Goal: Task Accomplishment & Management: Manage account settings

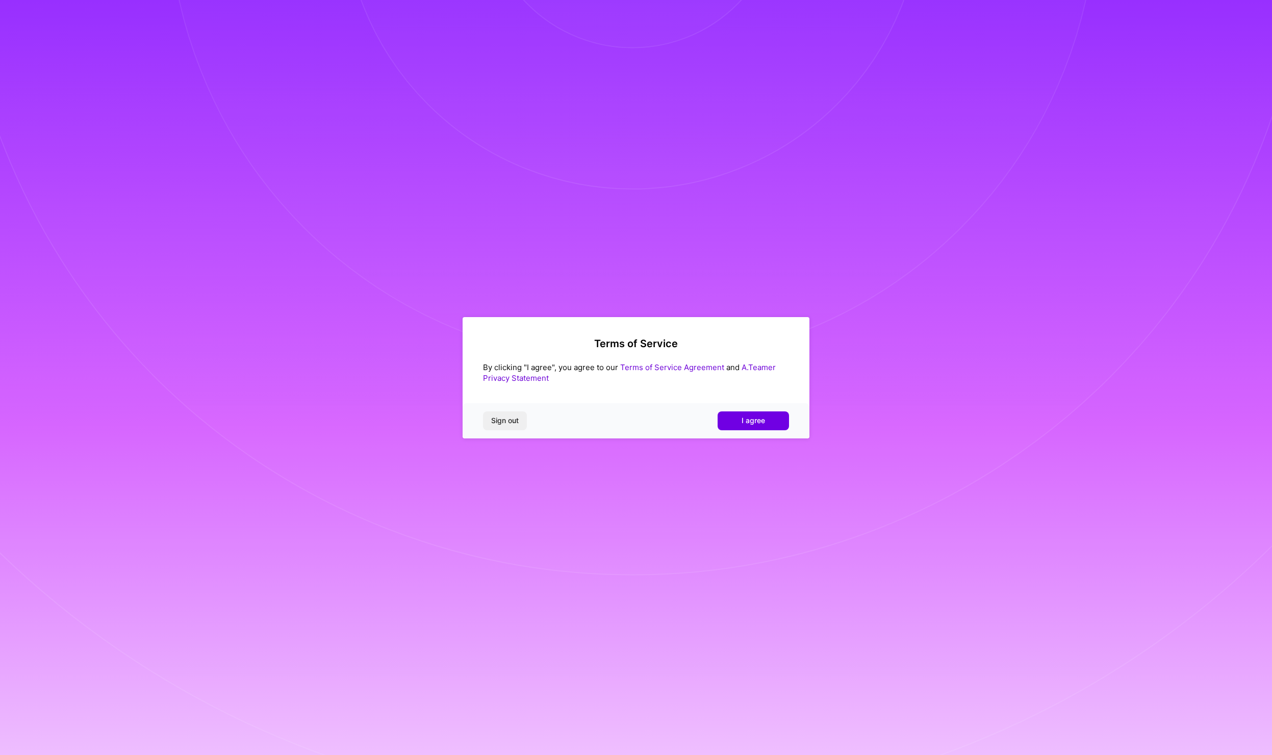
click at [753, 423] on span "I agree" at bounding box center [753, 421] width 23 height 10
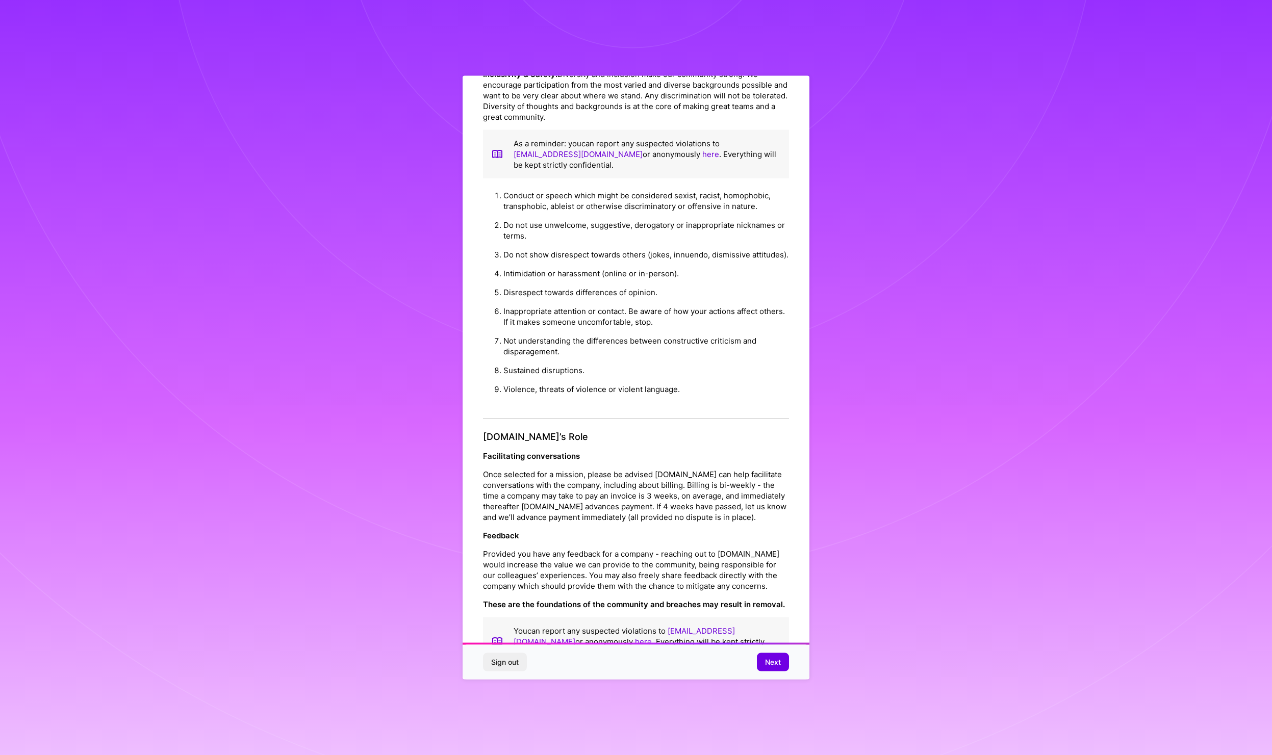
scroll to position [59, 0]
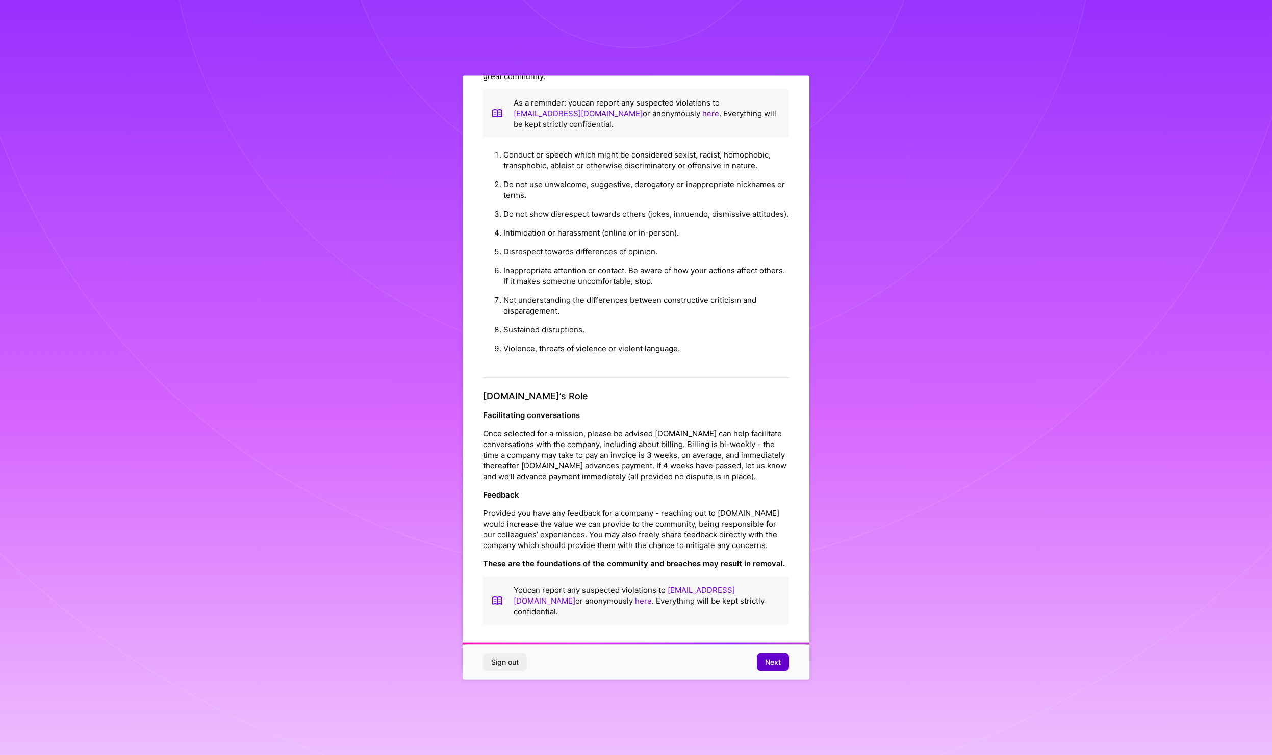
click at [779, 663] on span "Next" at bounding box center [773, 662] width 16 height 10
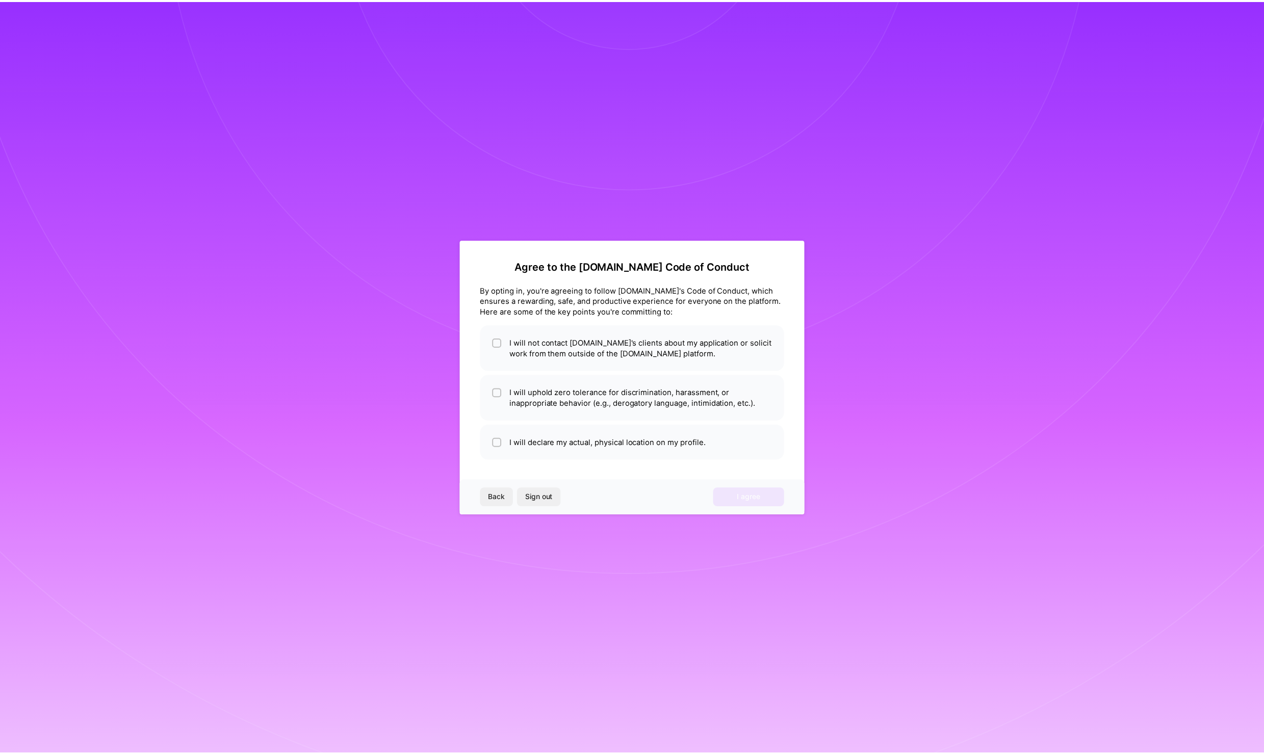
scroll to position [0, 0]
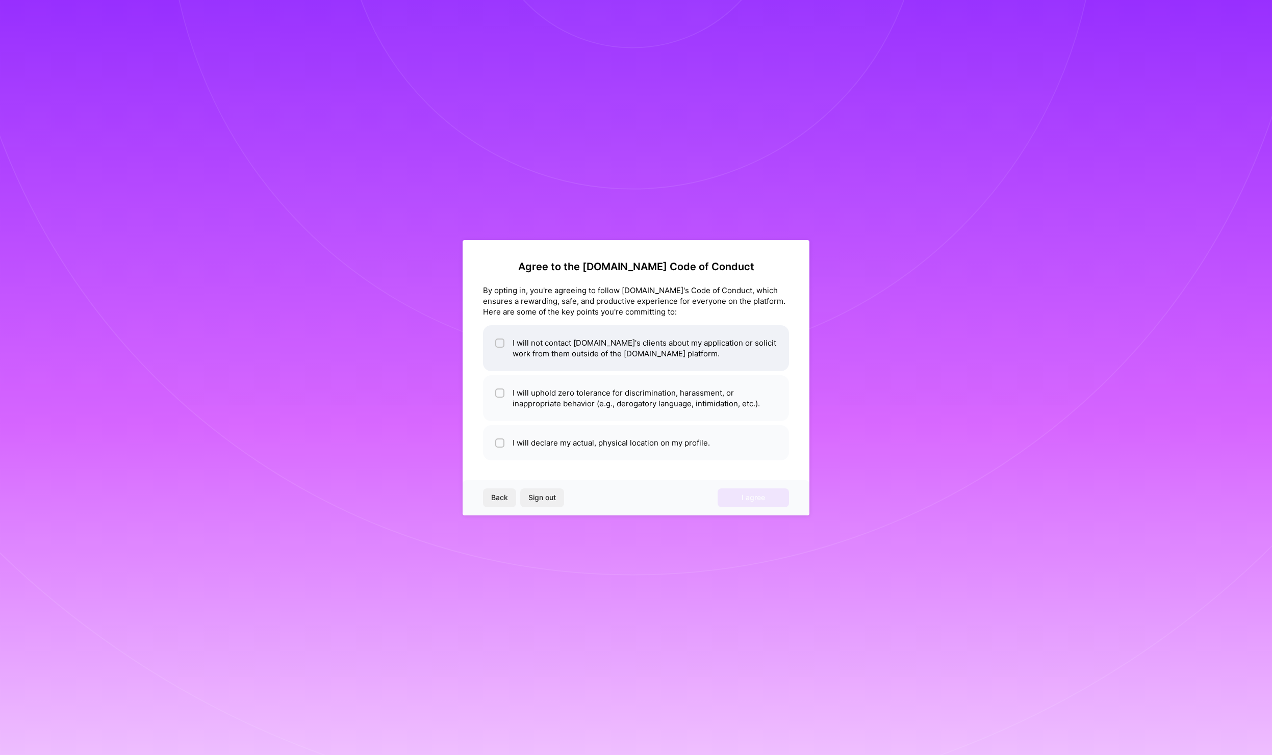
click at [496, 343] on div at bounding box center [499, 343] width 9 height 9
checkbox input "true"
click at [498, 393] on input "checkbox" at bounding box center [500, 393] width 7 height 7
checkbox input "true"
click at [498, 446] on input "checkbox" at bounding box center [500, 443] width 7 height 7
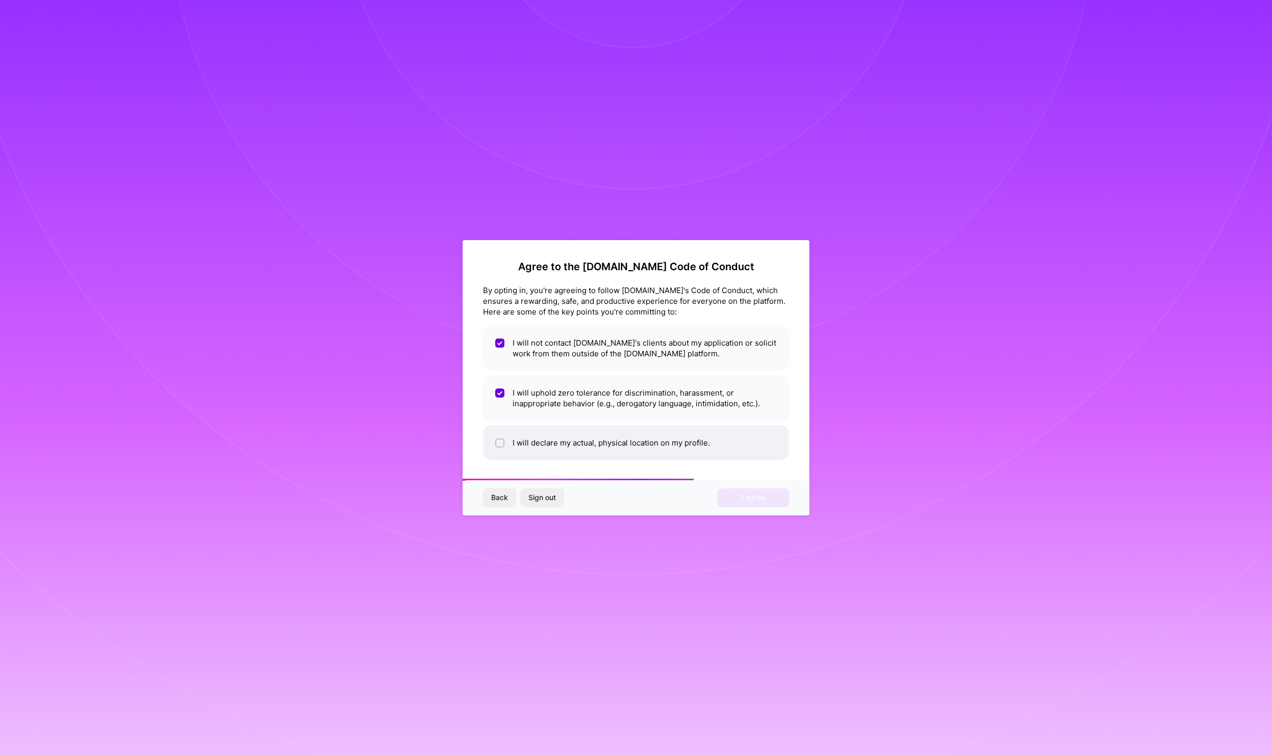
checkbox input "true"
click at [756, 499] on span "I agree" at bounding box center [753, 498] width 23 height 10
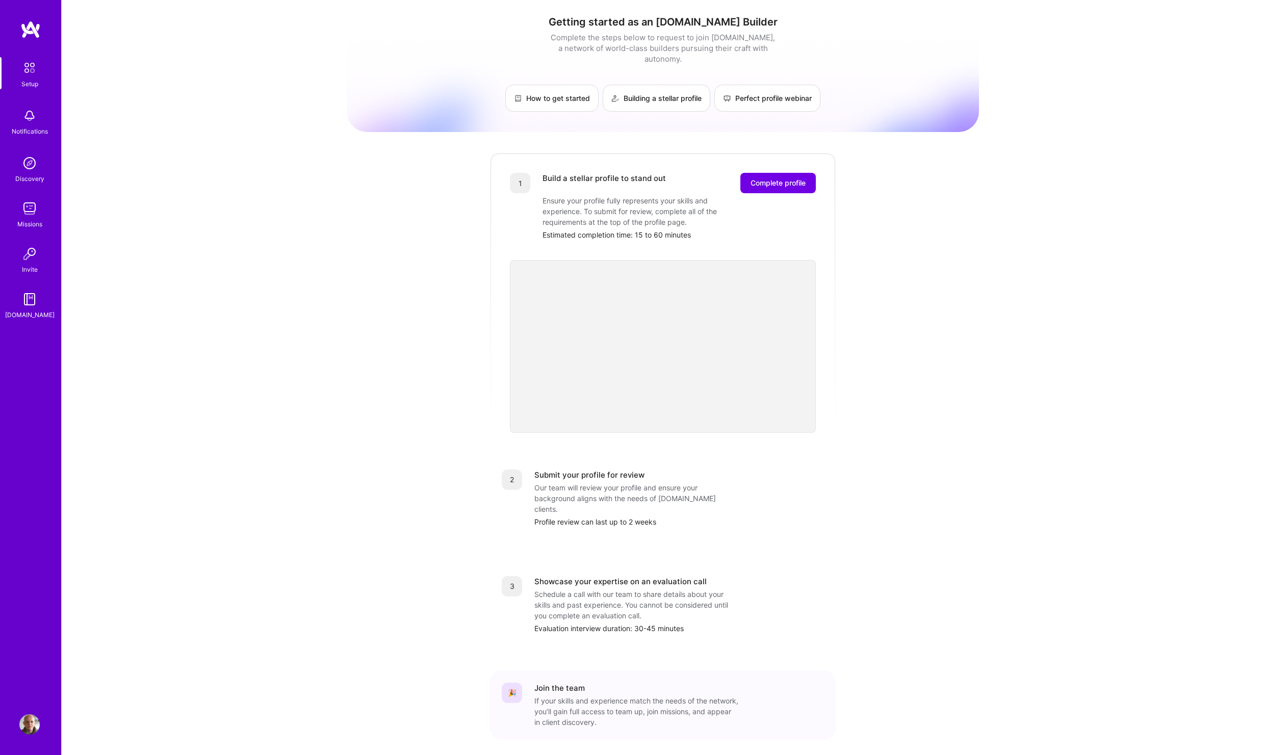
click at [986, 428] on div "Getting started as an [DOMAIN_NAME] Builder Complete the steps below to request…" at bounding box center [663, 398] width 1203 height 797
click at [960, 427] on div "Getting started as an [DOMAIN_NAME] Builder Complete the steps below to request…" at bounding box center [663, 398] width 632 height 781
click at [768, 179] on button "Complete profile" at bounding box center [778, 183] width 75 height 20
click at [765, 178] on span "Complete profile" at bounding box center [778, 183] width 55 height 10
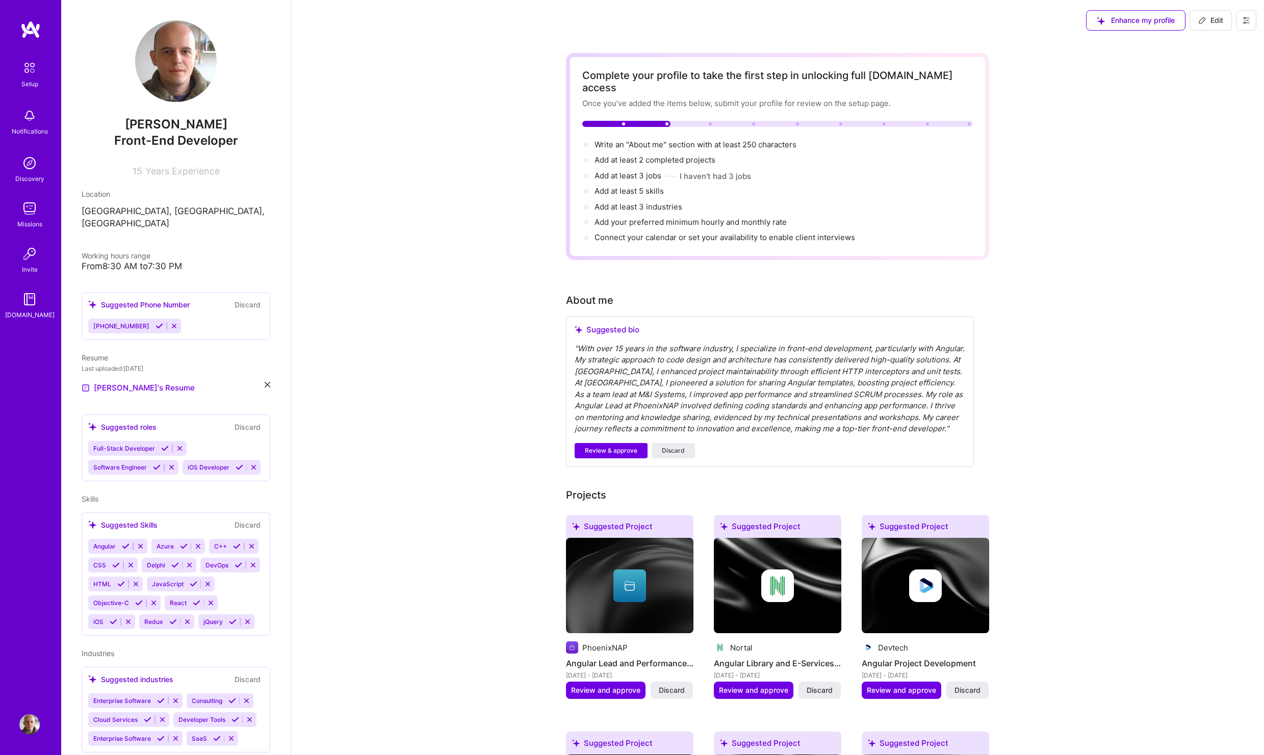
click at [117, 261] on div "From 8:30 AM to 7:30 PM" at bounding box center [176, 266] width 189 height 11
click at [155, 261] on div "From 8:30 AM to 7:30 PM" at bounding box center [176, 266] width 189 height 11
click at [250, 471] on icon at bounding box center [254, 468] width 8 height 8
click at [248, 550] on icon at bounding box center [252, 547] width 8 height 8
click at [140, 562] on icon at bounding box center [137, 566] width 8 height 8
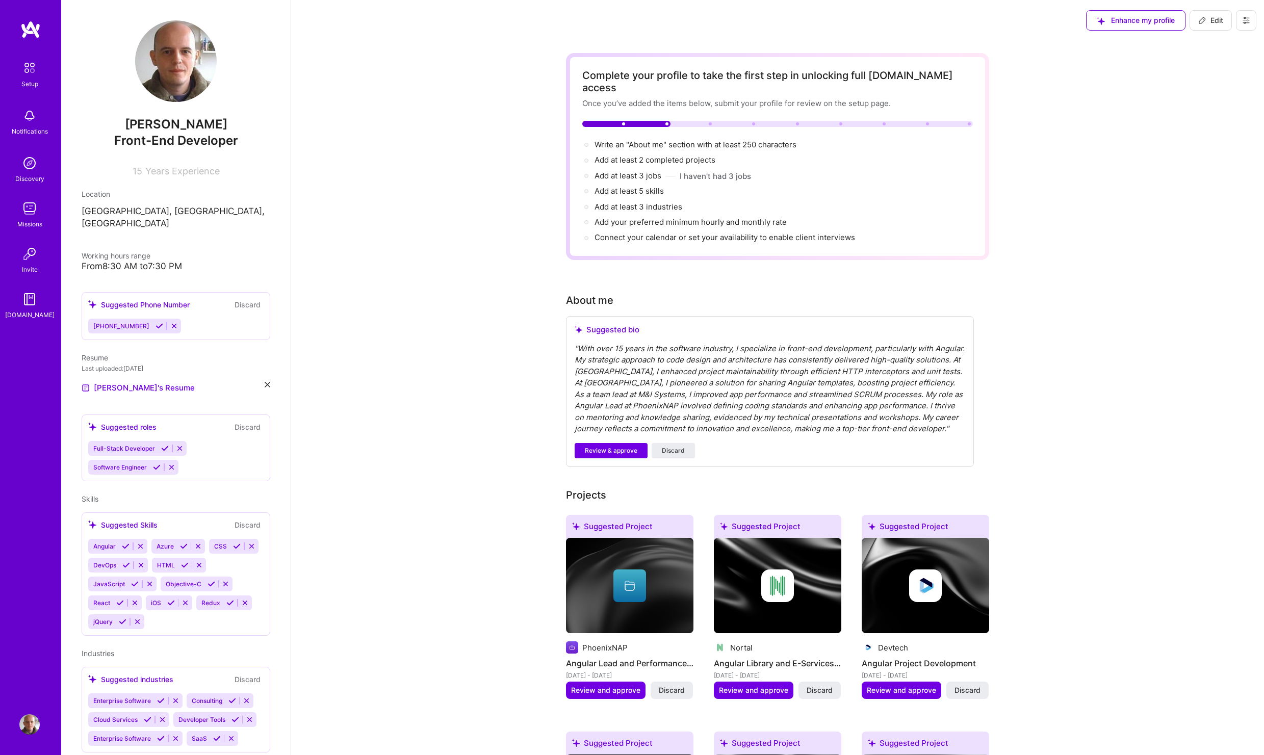
click at [145, 562] on icon at bounding box center [141, 566] width 8 height 8
click at [158, 580] on icon at bounding box center [154, 584] width 8 height 8
click at [182, 588] on icon at bounding box center [186, 584] width 8 height 8
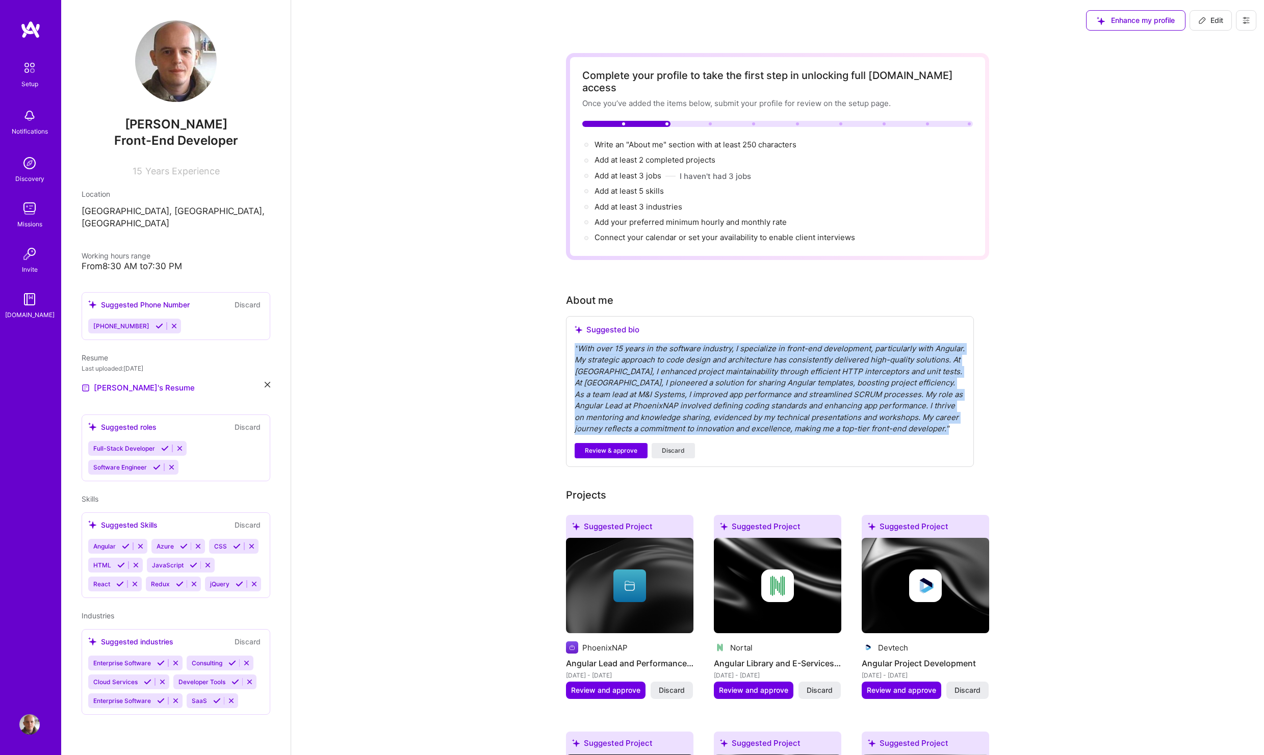
drag, startPoint x: 888, startPoint y: 417, endPoint x: 569, endPoint y: 329, distance: 330.8
click at [569, 329] on div "Suggested bio " With over 15 years in the software industry, I specialize in fr…" at bounding box center [770, 391] width 408 height 151
copy div "" With over 15 years in the software industry, I specialize in front-end develo…"
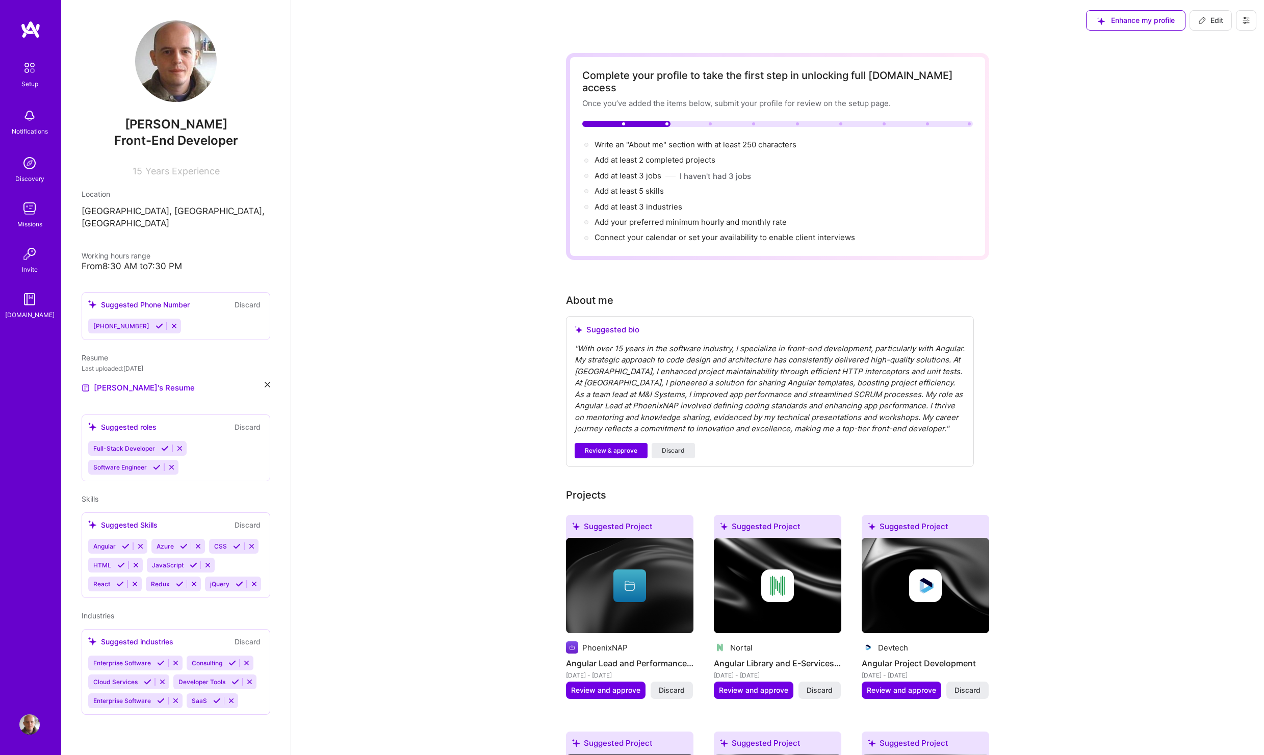
click at [611, 446] on span "Review & approve" at bounding box center [611, 450] width 53 height 9
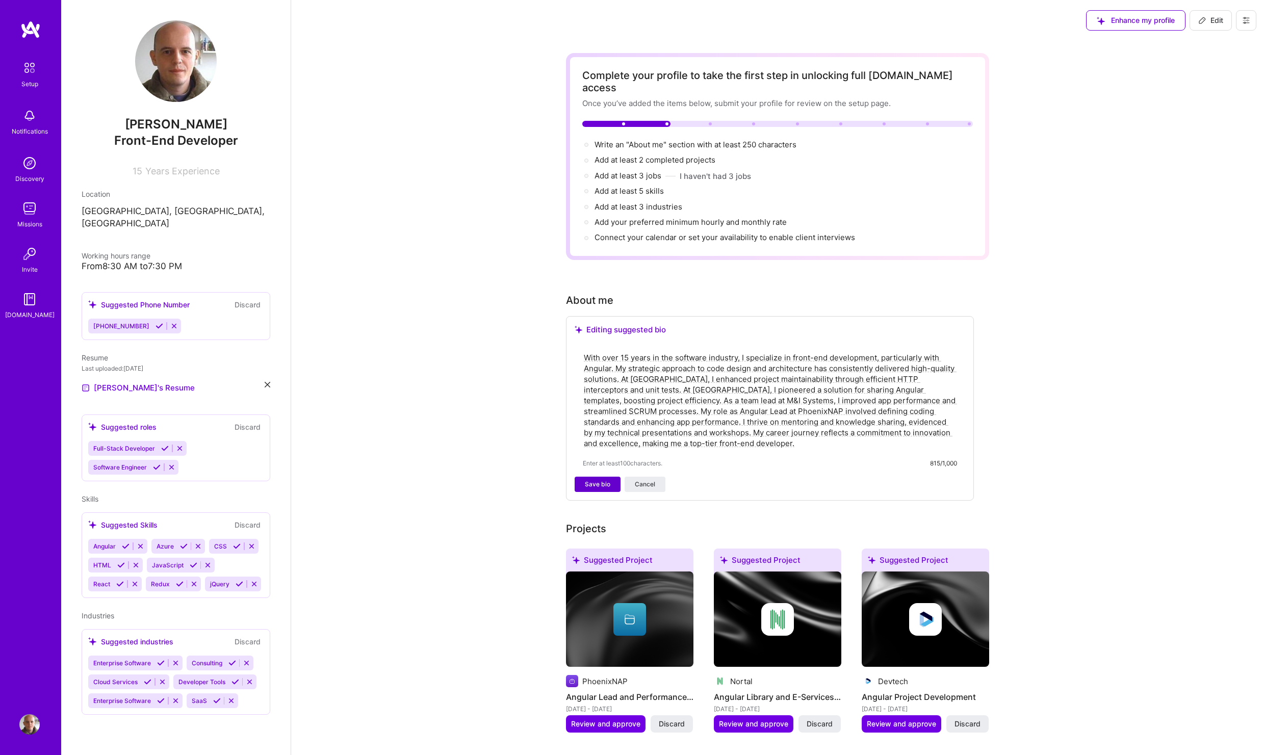
click at [596, 480] on span "Save bio" at bounding box center [598, 484] width 26 height 9
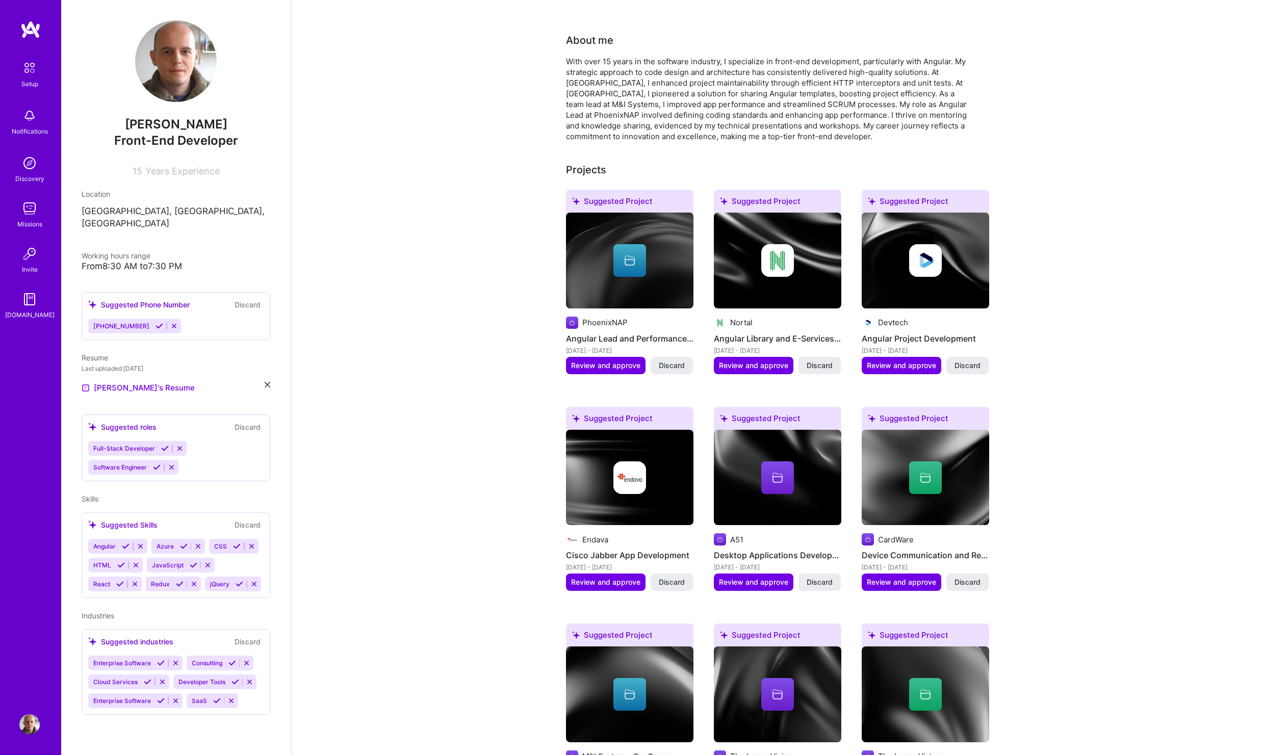
scroll to position [245, 0]
click at [595, 360] on span "Review and approve" at bounding box center [605, 365] width 69 height 10
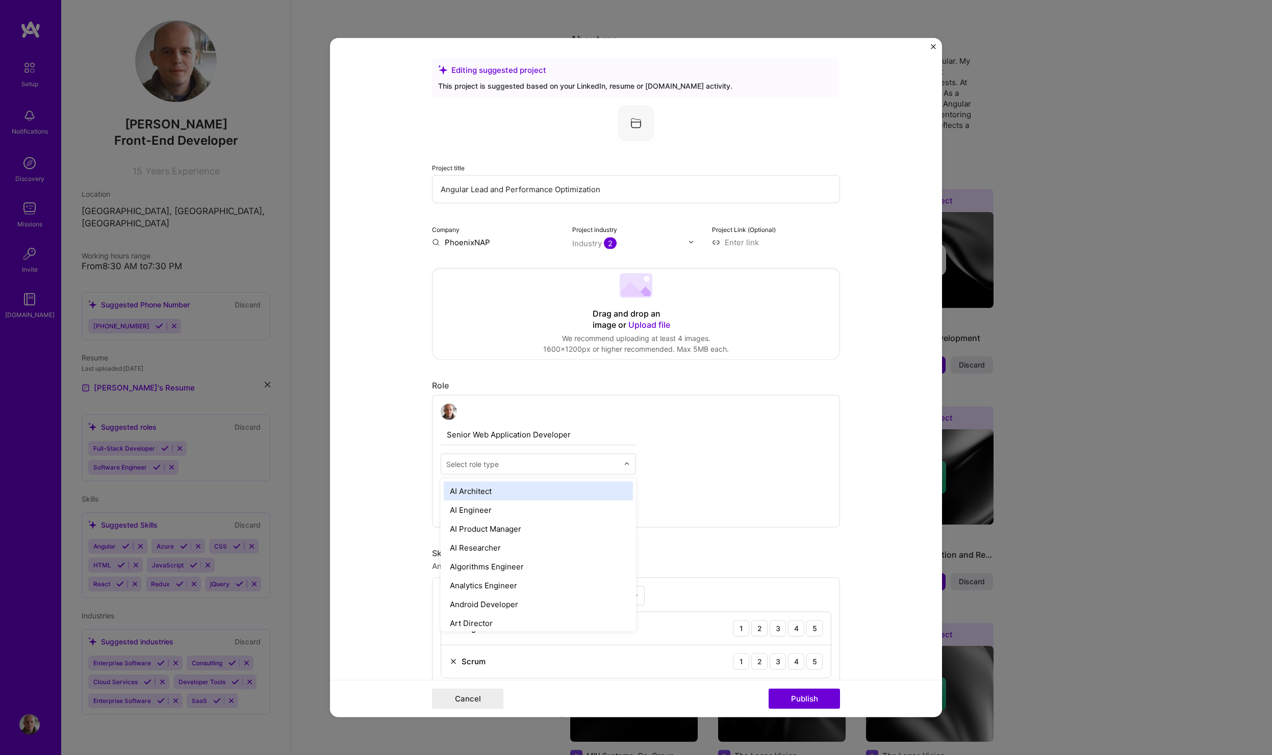
click at [624, 462] on img at bounding box center [627, 464] width 6 height 6
click at [719, 470] on div "Senior Web Application Developer option AI Architect focused, 1 of 70. 70 resul…" at bounding box center [636, 461] width 408 height 133
click at [933, 49] on img "Close" at bounding box center [933, 46] width 5 height 5
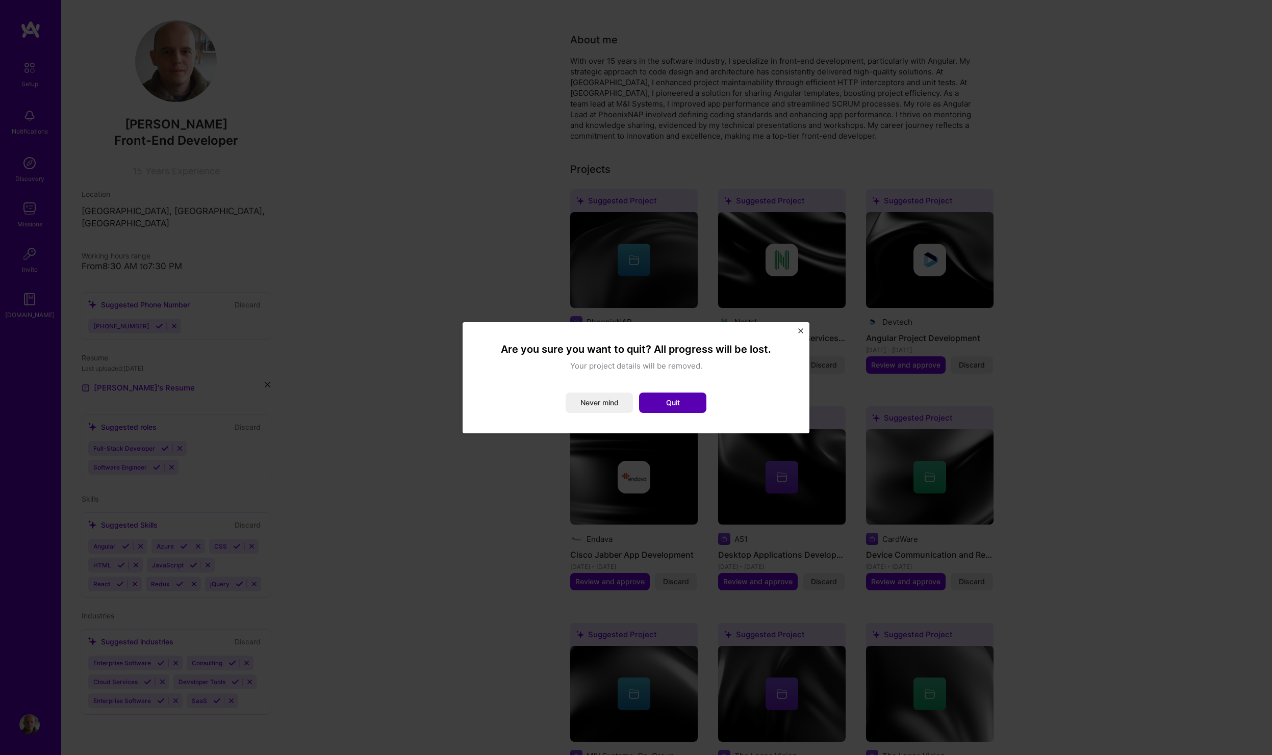
click at [663, 403] on button "Quit" at bounding box center [672, 403] width 67 height 20
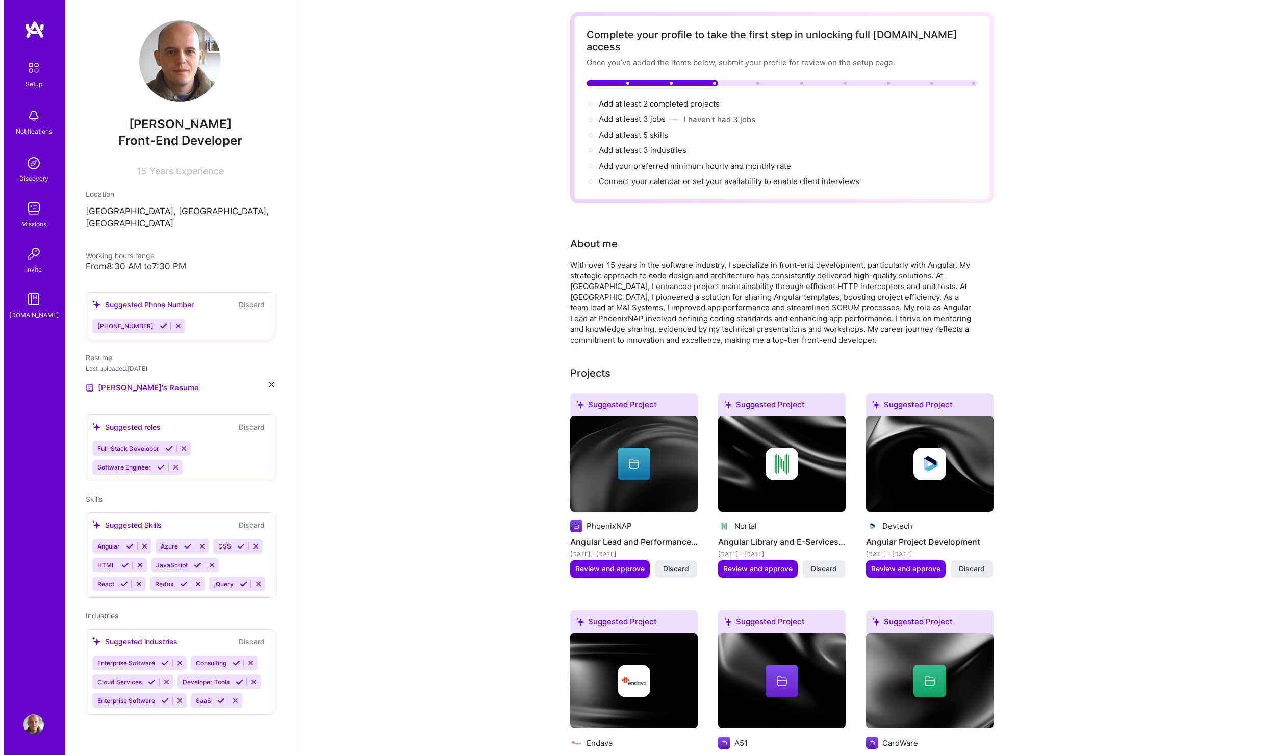
scroll to position [0, 0]
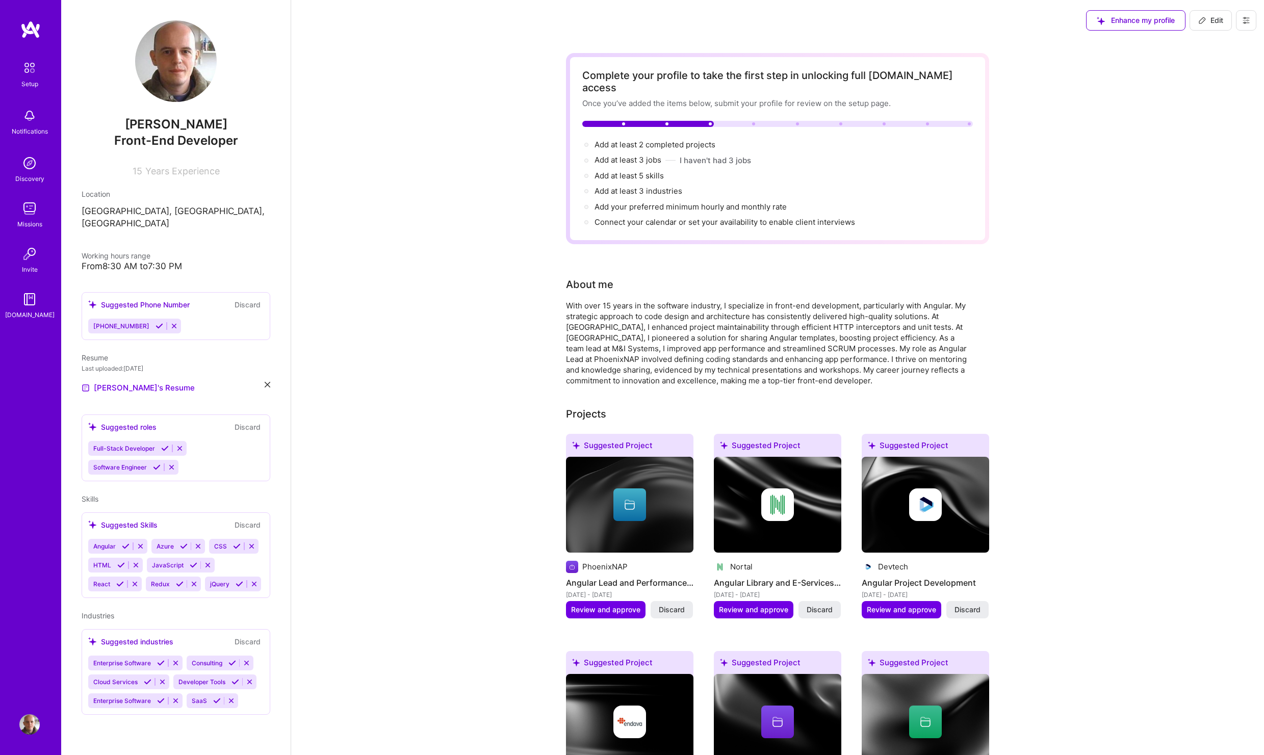
click at [628, 503] on span at bounding box center [630, 508] width 12 height 10
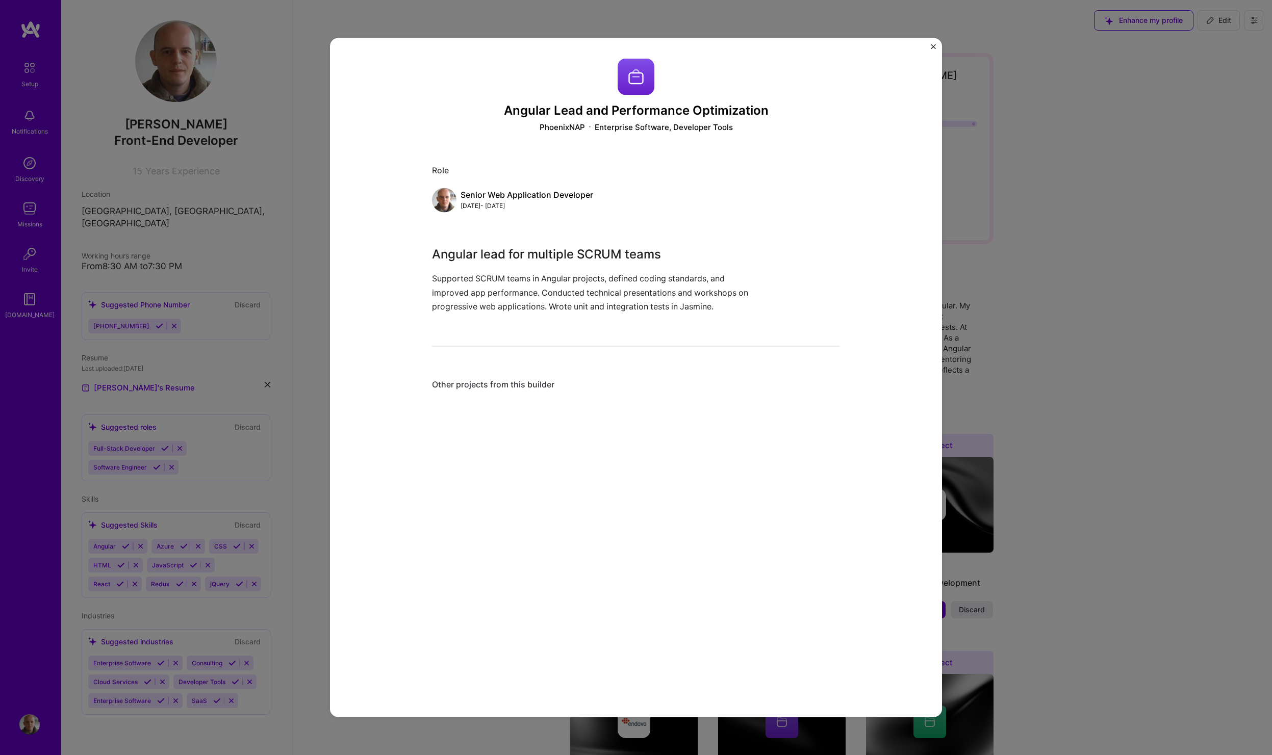
click at [934, 44] on img "Close" at bounding box center [933, 46] width 5 height 5
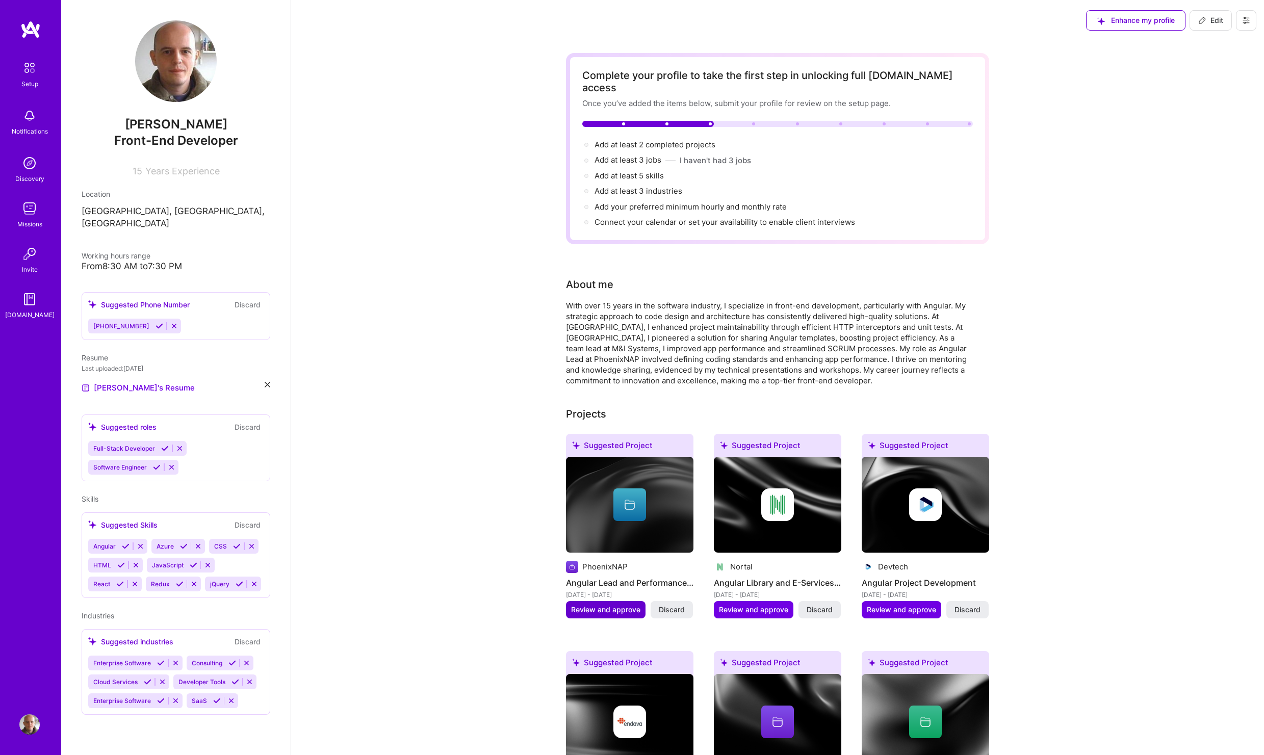
click at [597, 605] on span "Review and approve" at bounding box center [605, 610] width 69 height 10
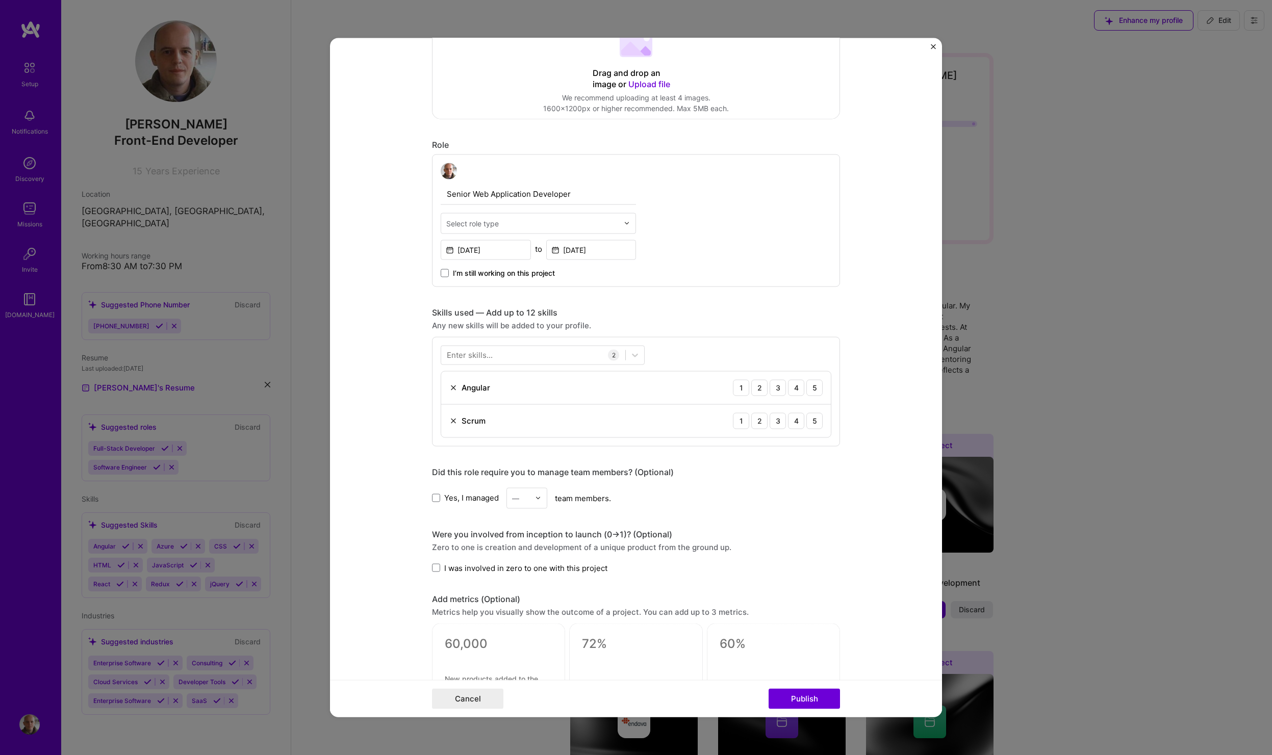
scroll to position [245, 0]
click at [811, 384] on div "5" at bounding box center [814, 383] width 16 height 16
click at [813, 418] on div "5" at bounding box center [814, 417] width 16 height 16
click at [535, 494] on img at bounding box center [538, 494] width 6 height 6
click at [708, 518] on div "Editing suggested project This project is suggested based on your LinkedIn, res…" at bounding box center [636, 383] width 408 height 1141
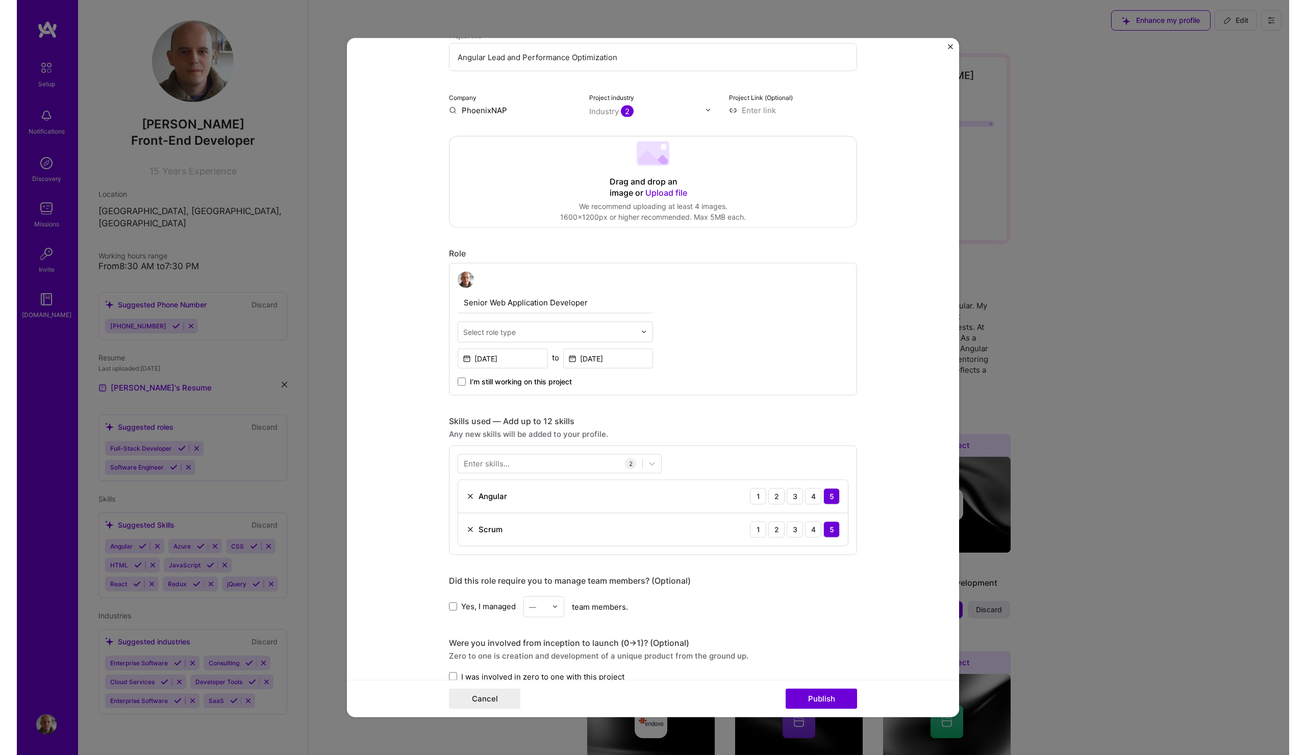
scroll to position [0, 0]
